Goal: Use online tool/utility: Utilize a website feature to perform a specific function

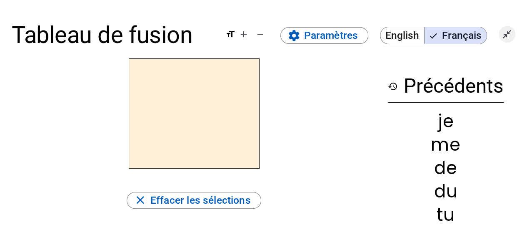
click at [503, 35] on mat-icon "close_fullscreen" at bounding box center [507, 34] width 10 height 10
click at [509, 34] on mat-icon "open_in_full" at bounding box center [507, 34] width 10 height 10
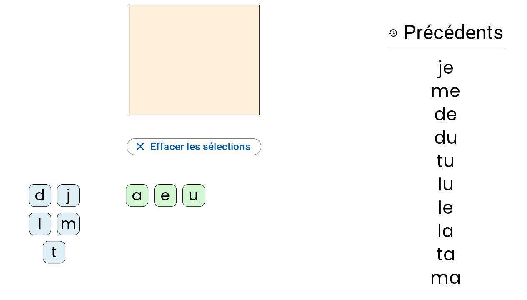
scroll to position [42, 0]
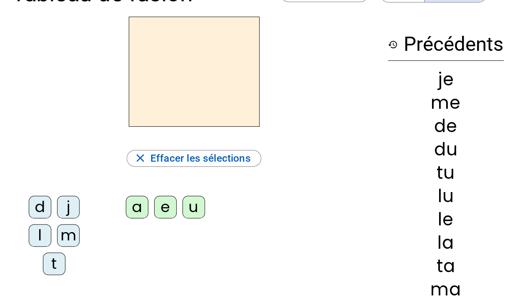
click at [63, 229] on div "m" at bounding box center [68, 235] width 23 height 23
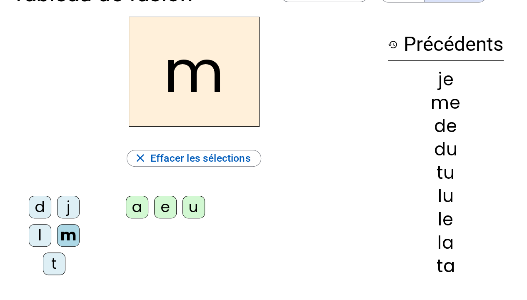
click at [135, 209] on div "a" at bounding box center [137, 207] width 23 height 23
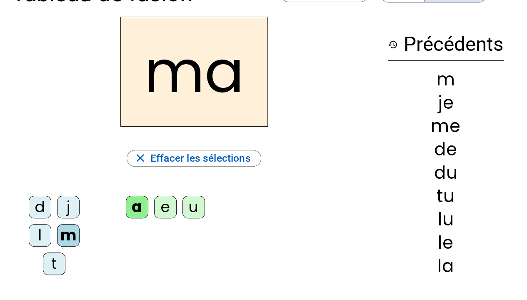
click at [54, 229] on div "t" at bounding box center [54, 264] width 23 height 23
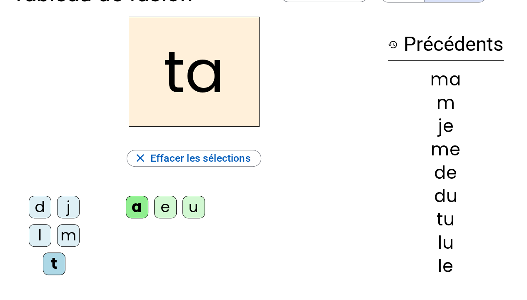
click at [40, 229] on div "l" at bounding box center [40, 235] width 23 height 23
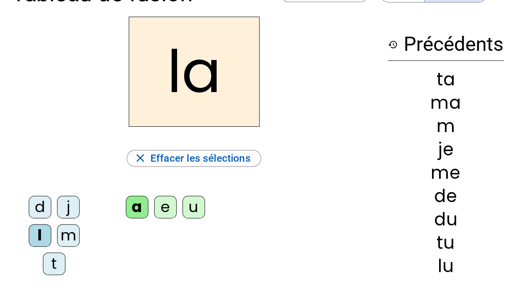
click at [164, 205] on div "e" at bounding box center [165, 207] width 23 height 23
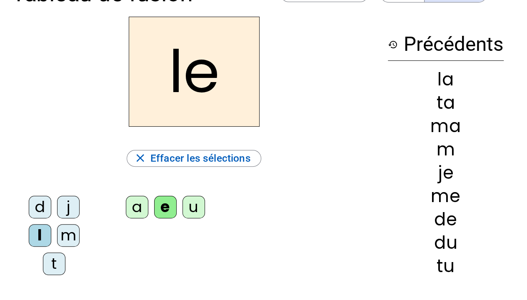
click at [194, 208] on div "u" at bounding box center [194, 207] width 23 height 23
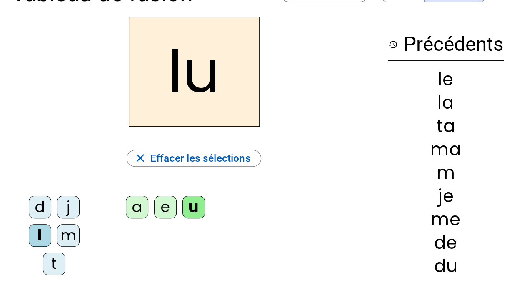
click at [48, 229] on div "t" at bounding box center [54, 264] width 23 height 23
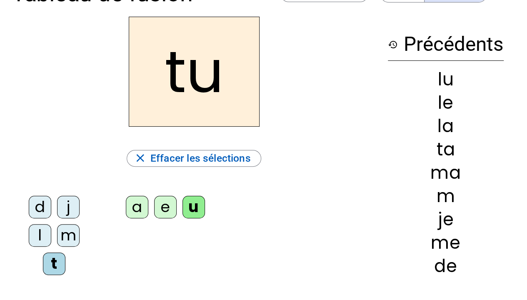
click at [44, 210] on div "d" at bounding box center [40, 207] width 23 height 23
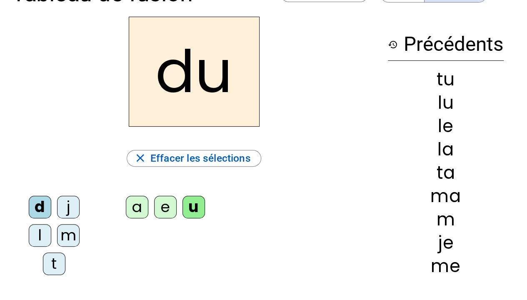
click at [161, 213] on div "e" at bounding box center [165, 207] width 23 height 23
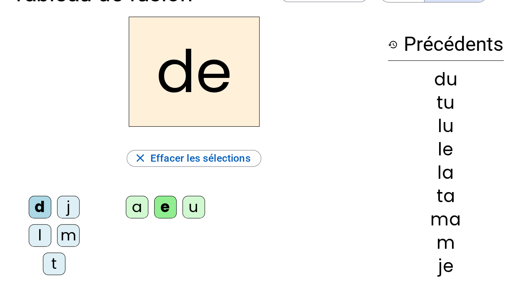
click at [73, 229] on div "m" at bounding box center [68, 235] width 23 height 23
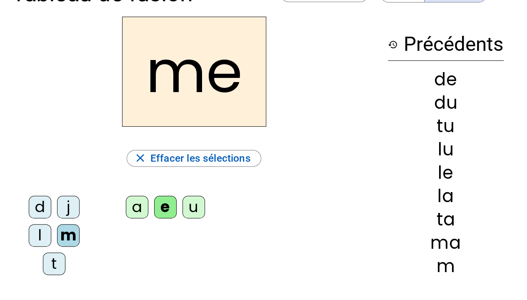
click at [63, 204] on div "j" at bounding box center [68, 207] width 23 height 23
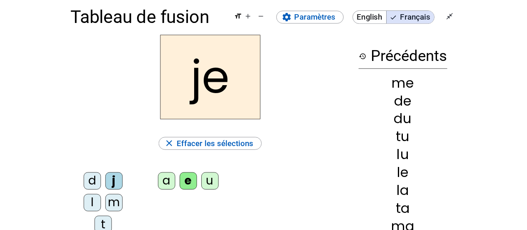
scroll to position [0, 0]
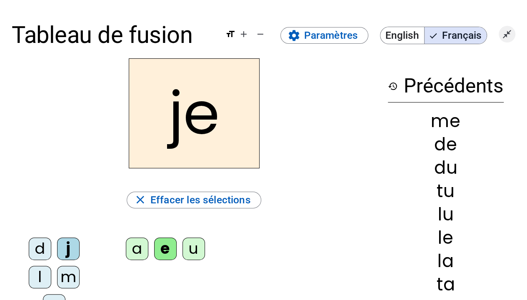
click at [508, 30] on mat-icon "close_fullscreen" at bounding box center [507, 34] width 10 height 10
